Goal: Contribute content

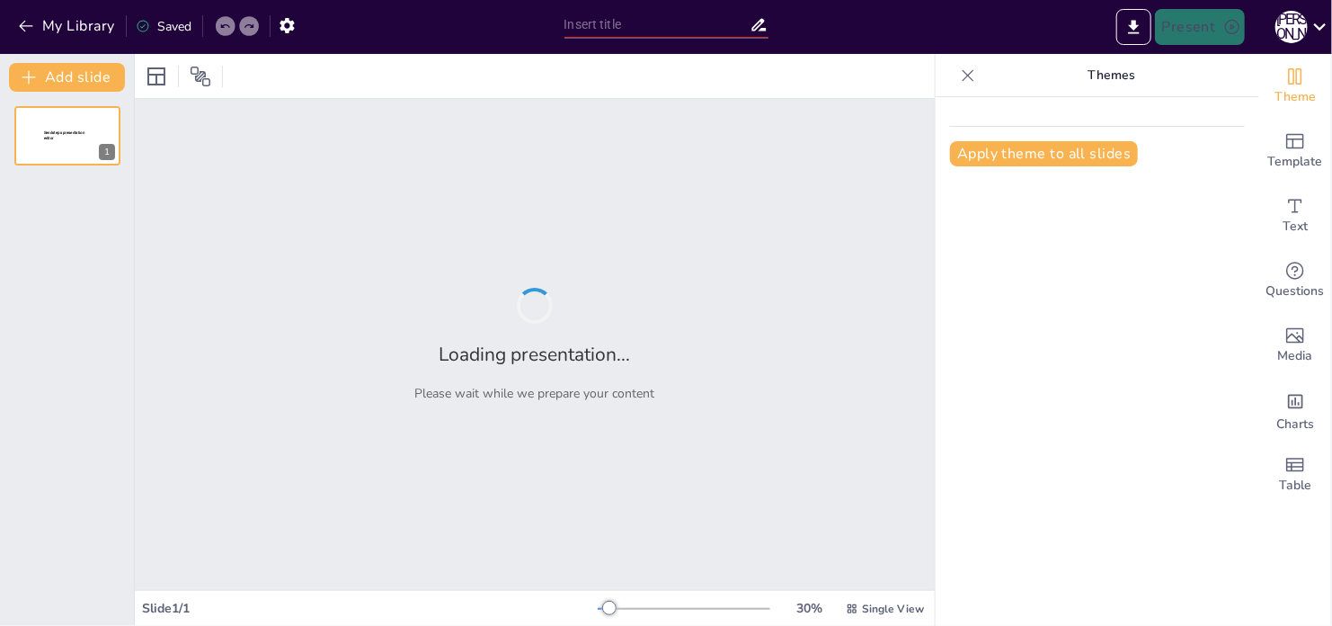
type input "Шведська модель: Основи соціальної ринкової економіки"
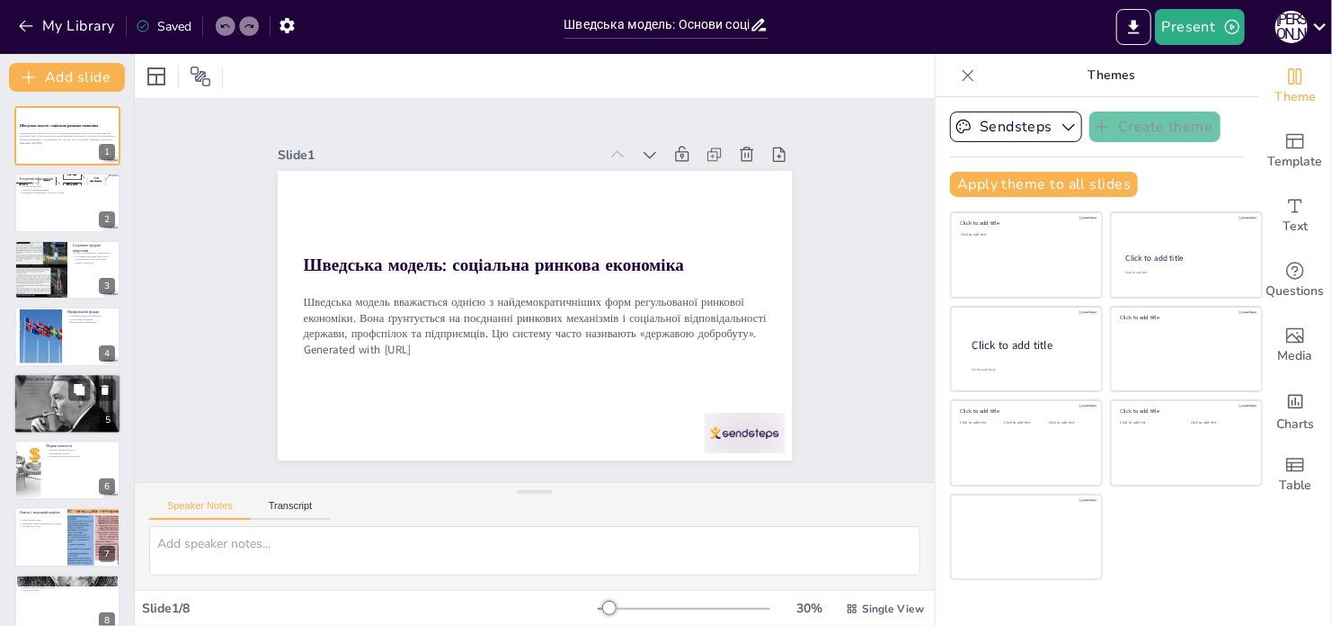
click at [63, 420] on div at bounding box center [67, 404] width 108 height 72
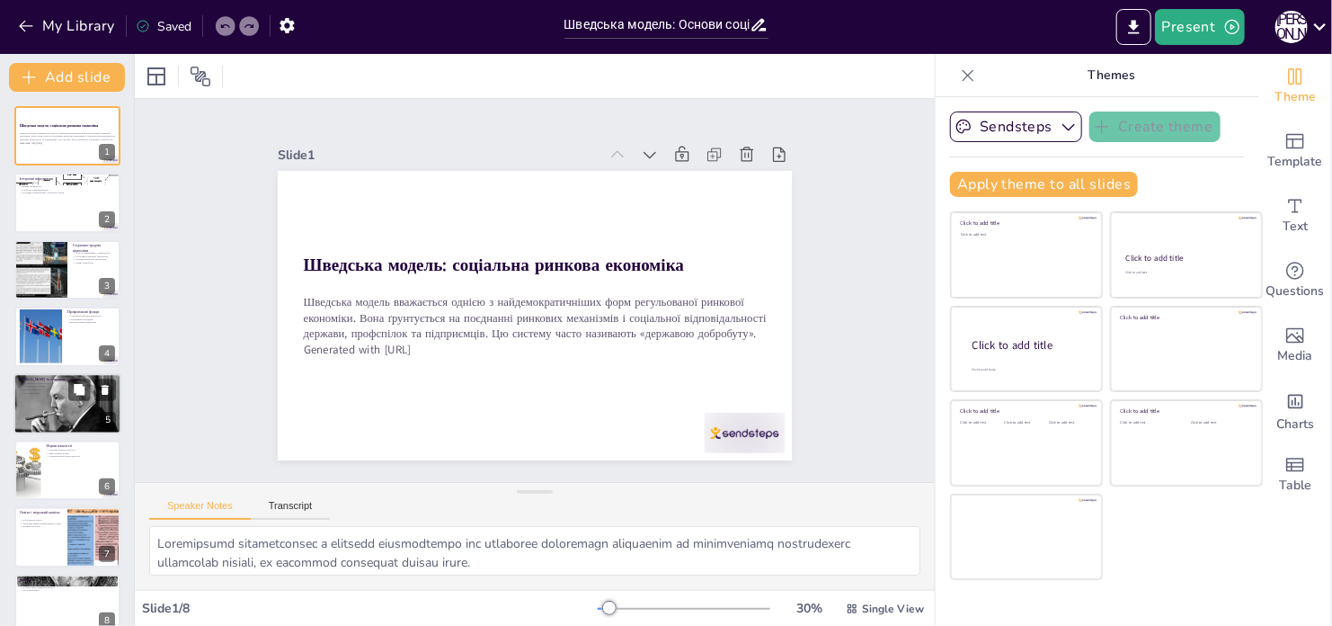
scroll to position [22, 0]
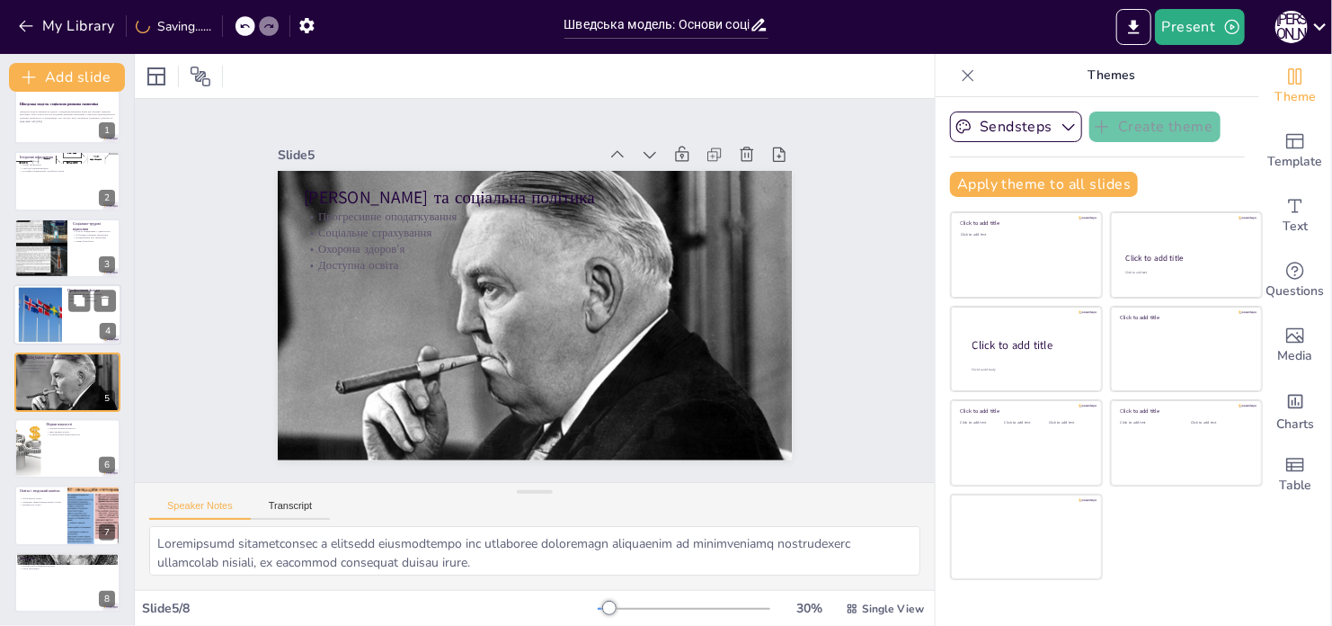
click at [40, 321] on div at bounding box center [40, 315] width 70 height 55
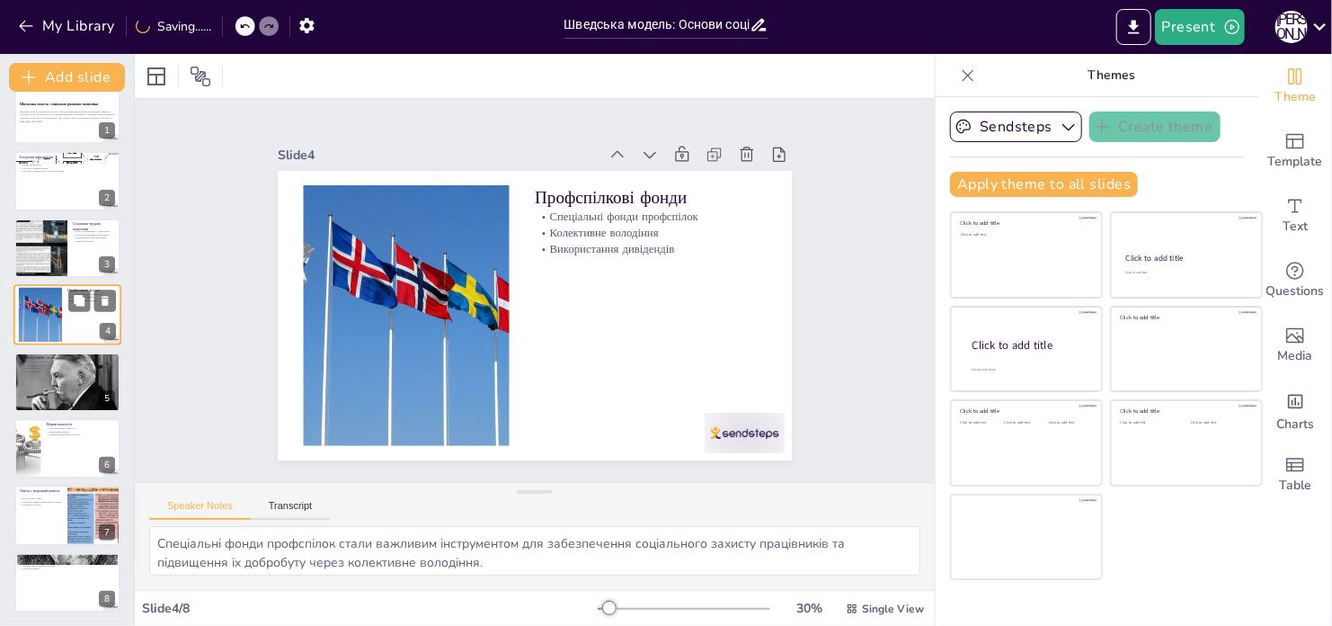
scroll to position [0, 0]
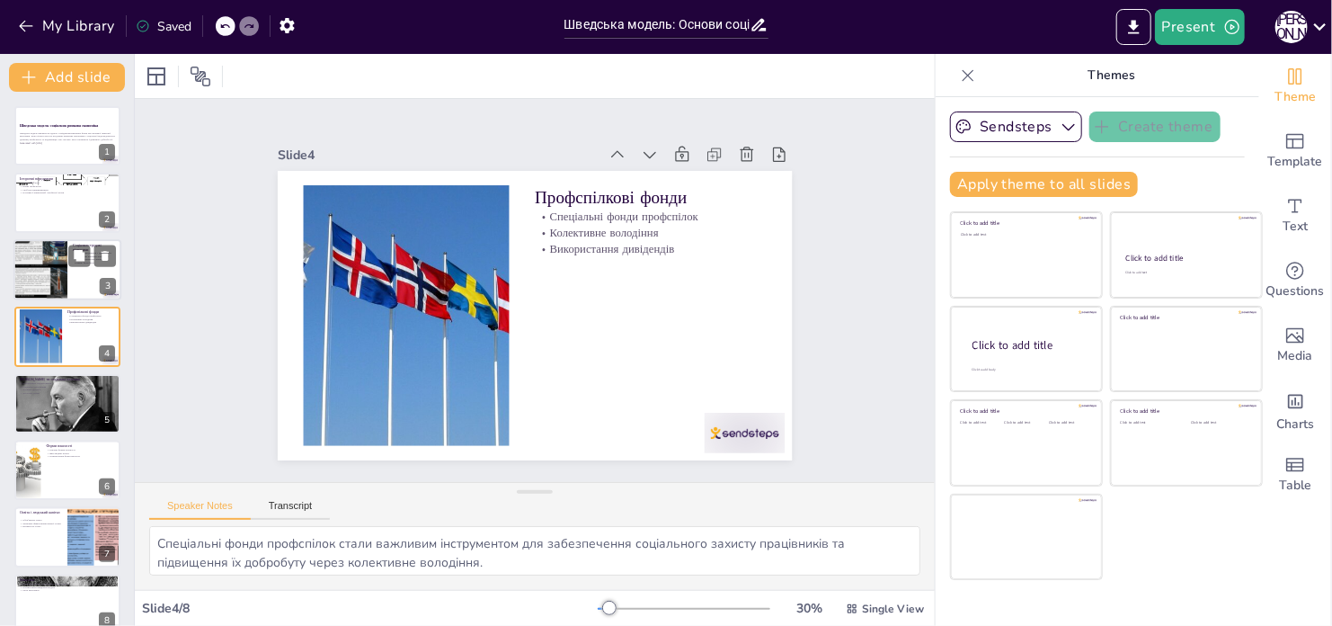
click at [46, 250] on div at bounding box center [40, 270] width 54 height 72
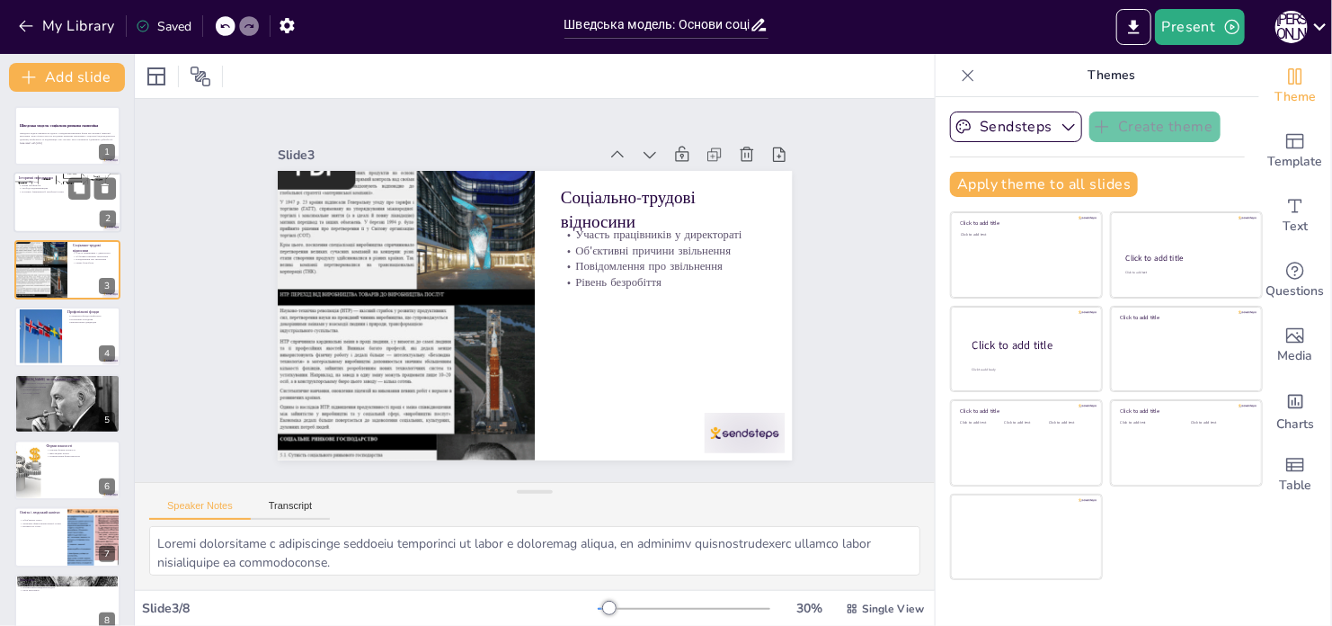
click at [40, 209] on div at bounding box center [67, 203] width 108 height 61
type textarea "Lorem 3565 ipsu dolor sitametcon adipisci e seddoeiu temporinc utlabo, etdolore…"
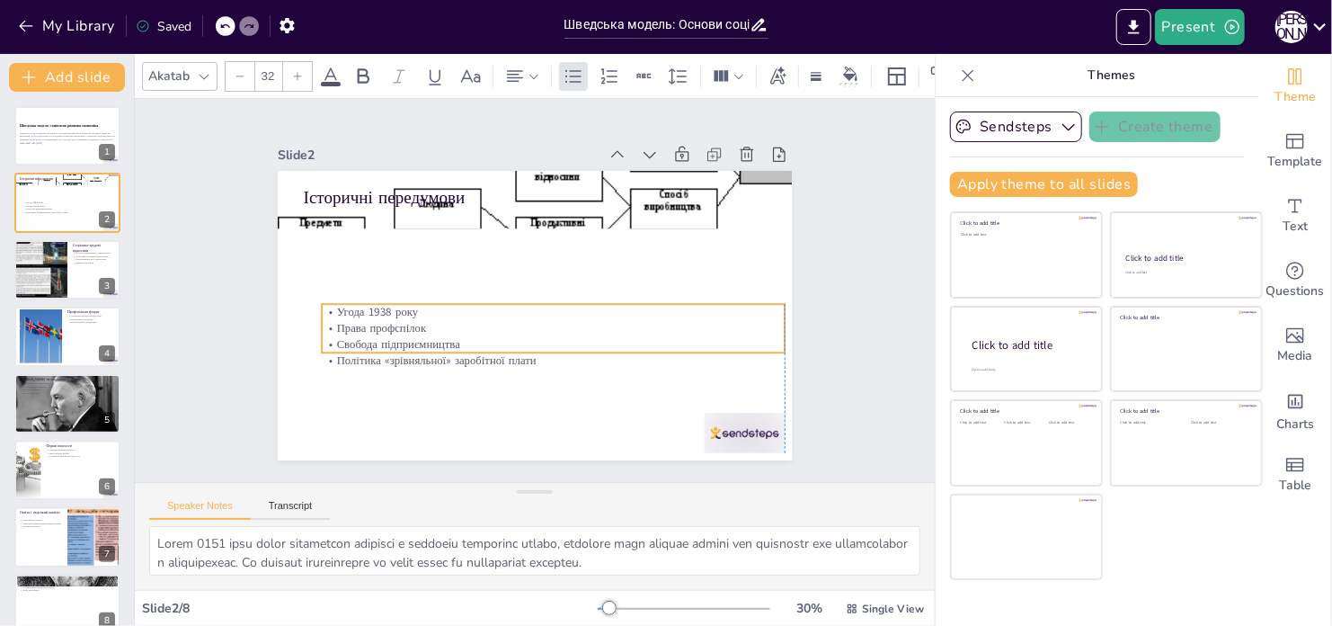
drag, startPoint x: 392, startPoint y: 241, endPoint x: 430, endPoint y: 271, distance: 48.0
click at [405, 337] on p "Свобода підприємництва" at bounding box center [502, 337] width 285 height 384
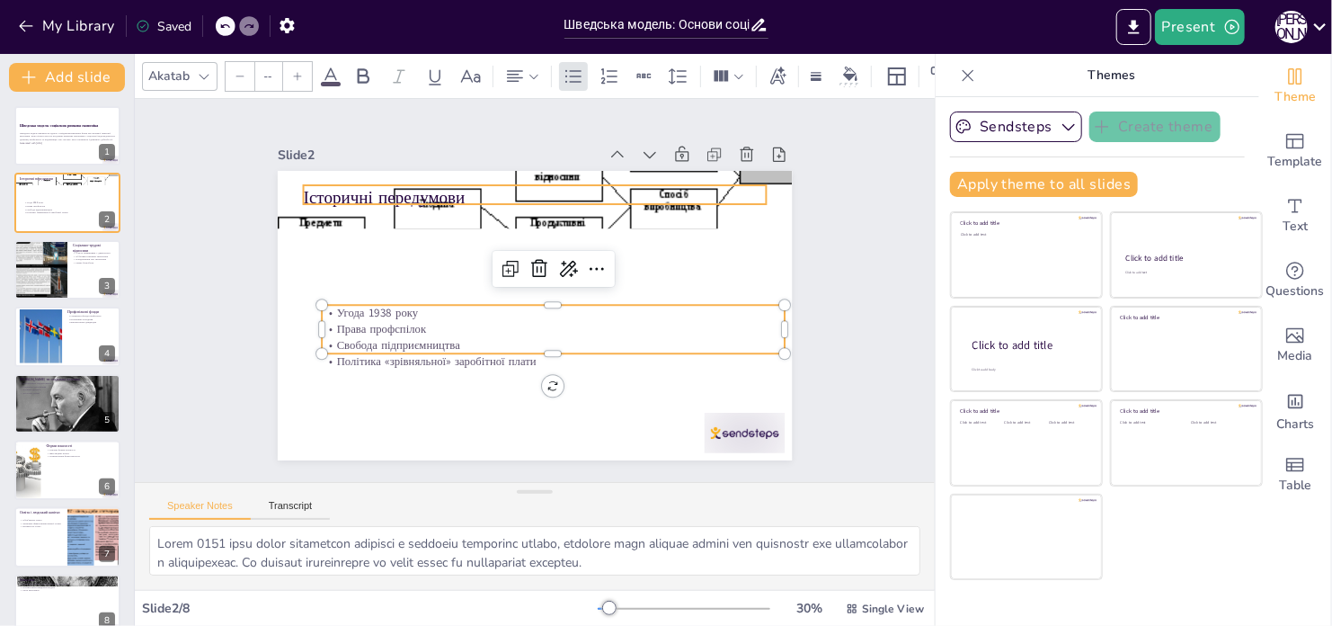
type input "48"
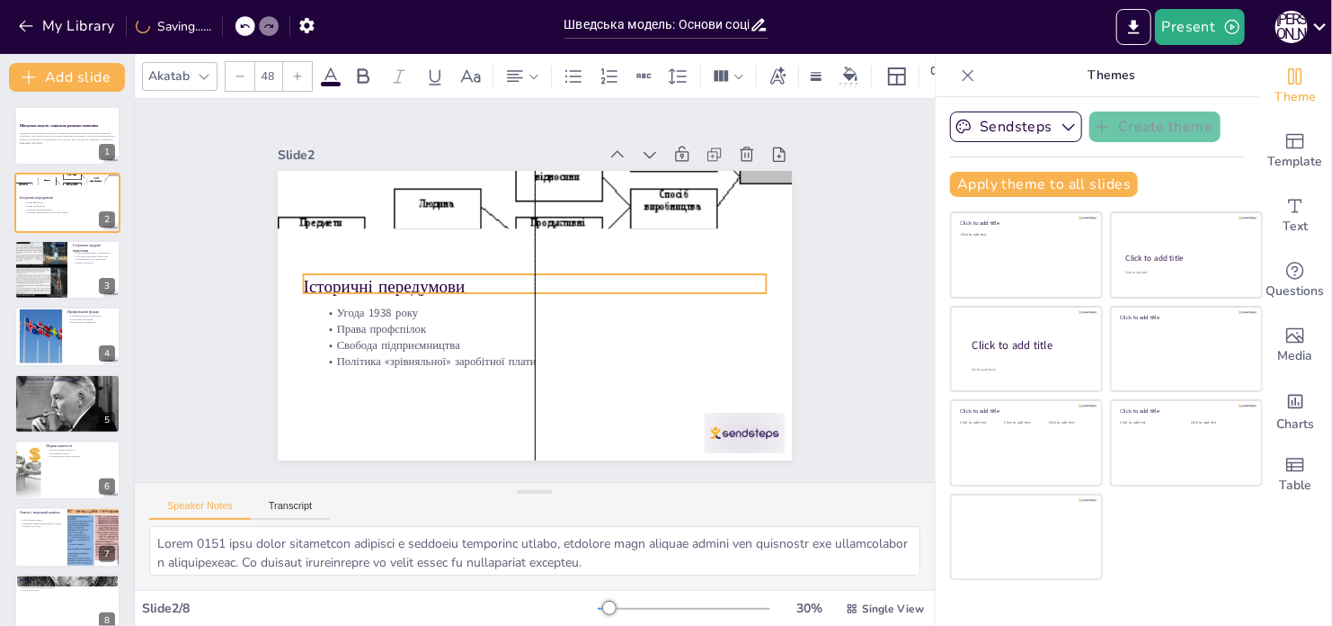
drag, startPoint x: 495, startPoint y: 197, endPoint x: 495, endPoint y: 286, distance: 89.0
click at [495, 286] on p "Історичні передумови" at bounding box center [539, 291] width 120 height 458
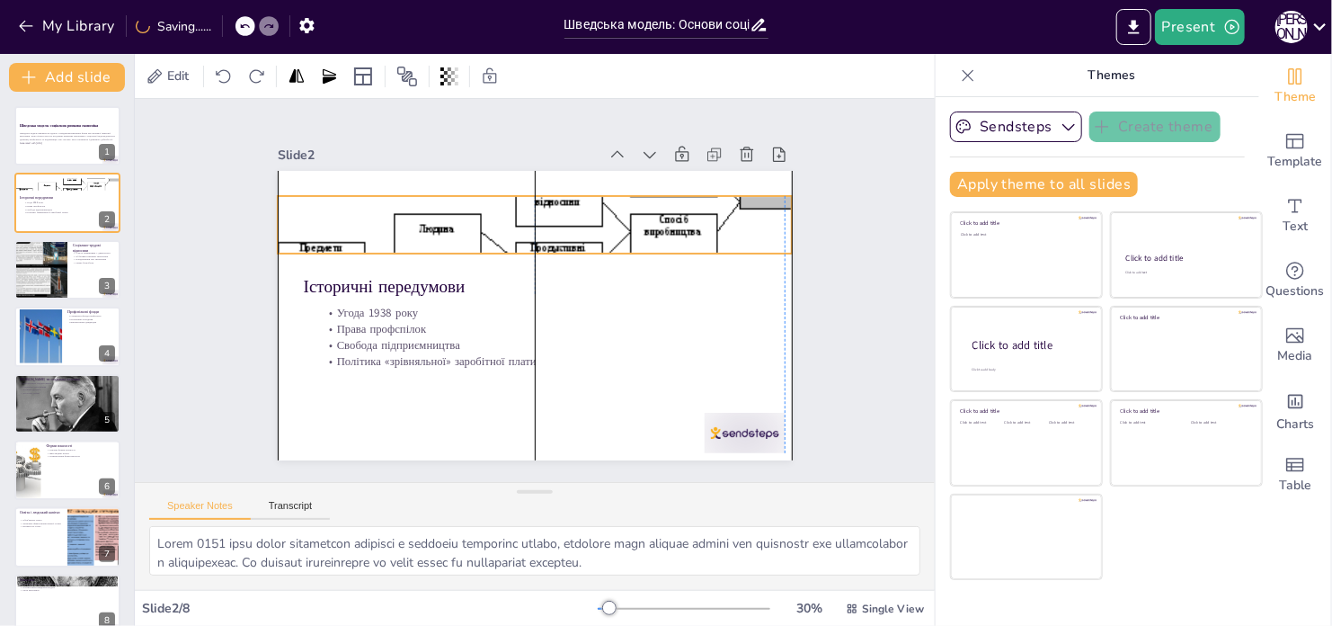
drag, startPoint x: 488, startPoint y: 207, endPoint x: 485, endPoint y: 232, distance: 25.4
click at [485, 232] on div at bounding box center [567, 234] width 561 height 458
